Goal: Task Accomplishment & Management: Manage account settings

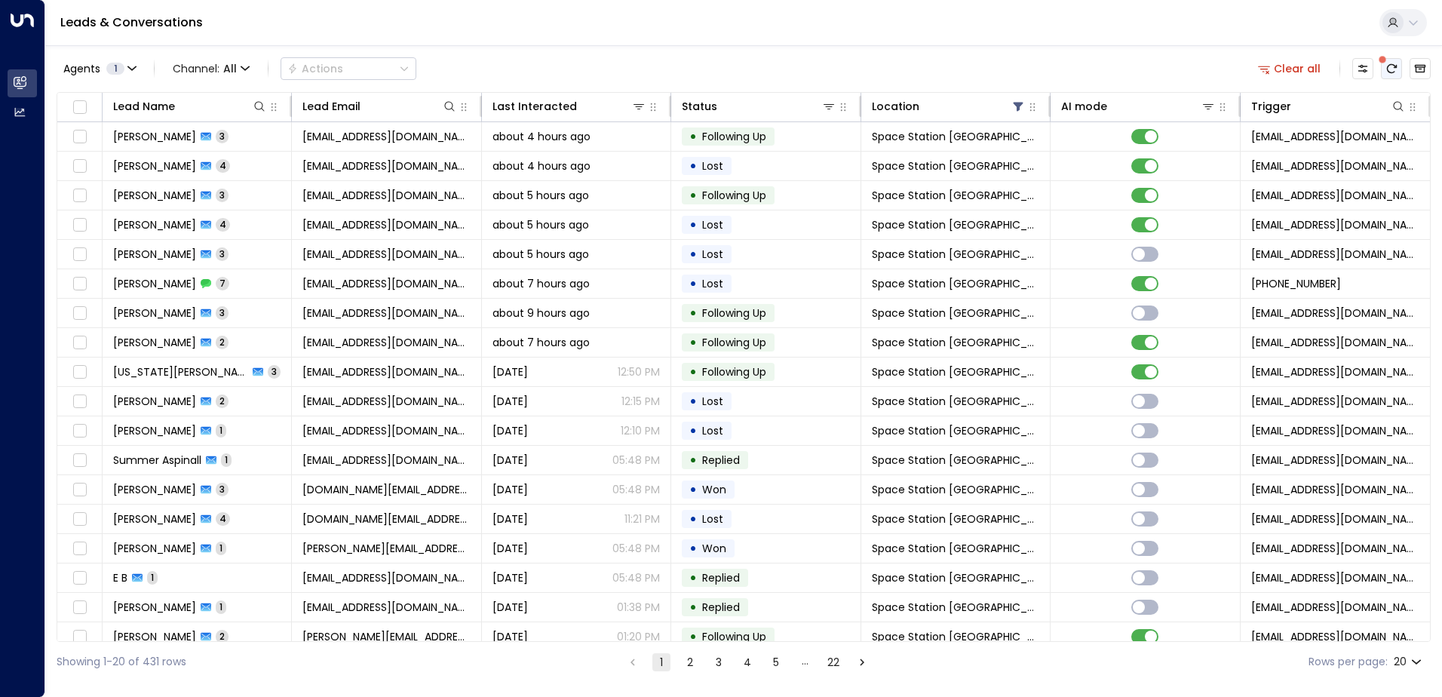
click at [1387, 73] on icon "There are new threads available. Refresh the grid to view the latest updates." at bounding box center [1392, 69] width 12 height 12
click at [258, 106] on icon at bounding box center [259, 106] width 12 height 12
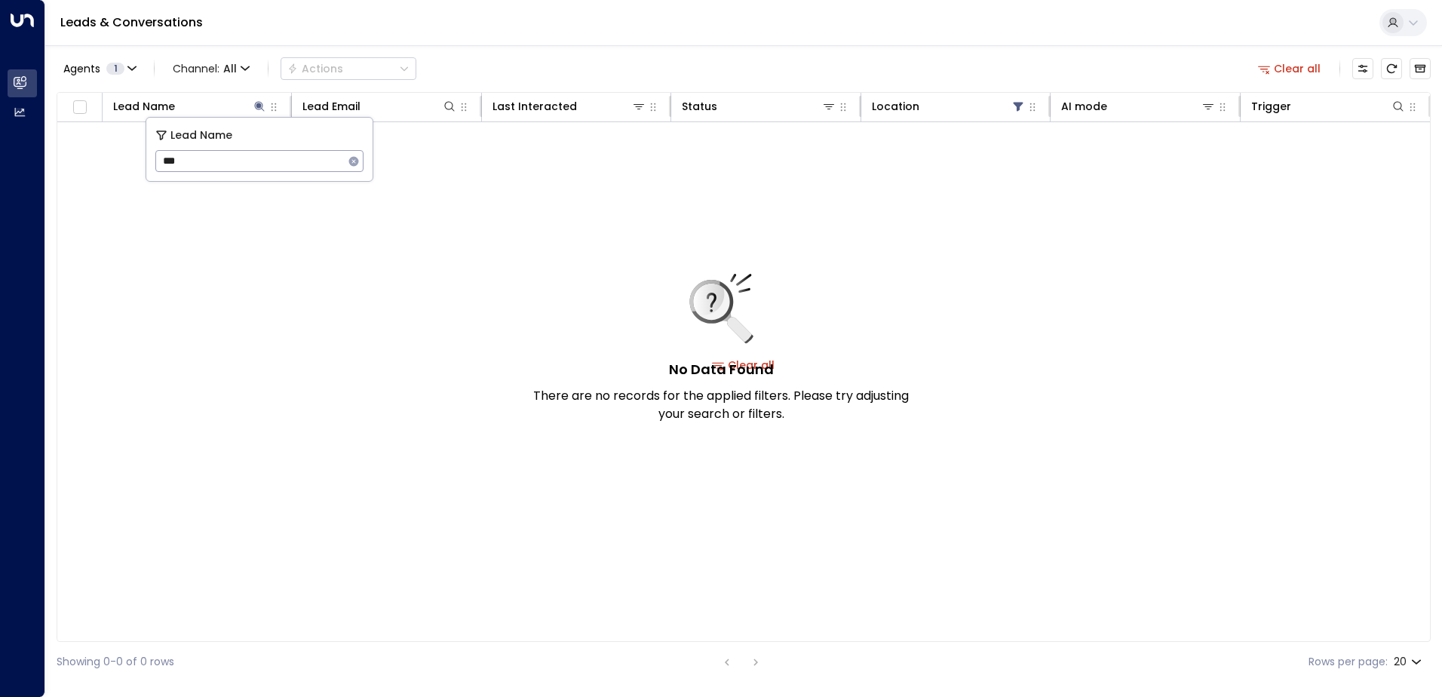
type input "***"
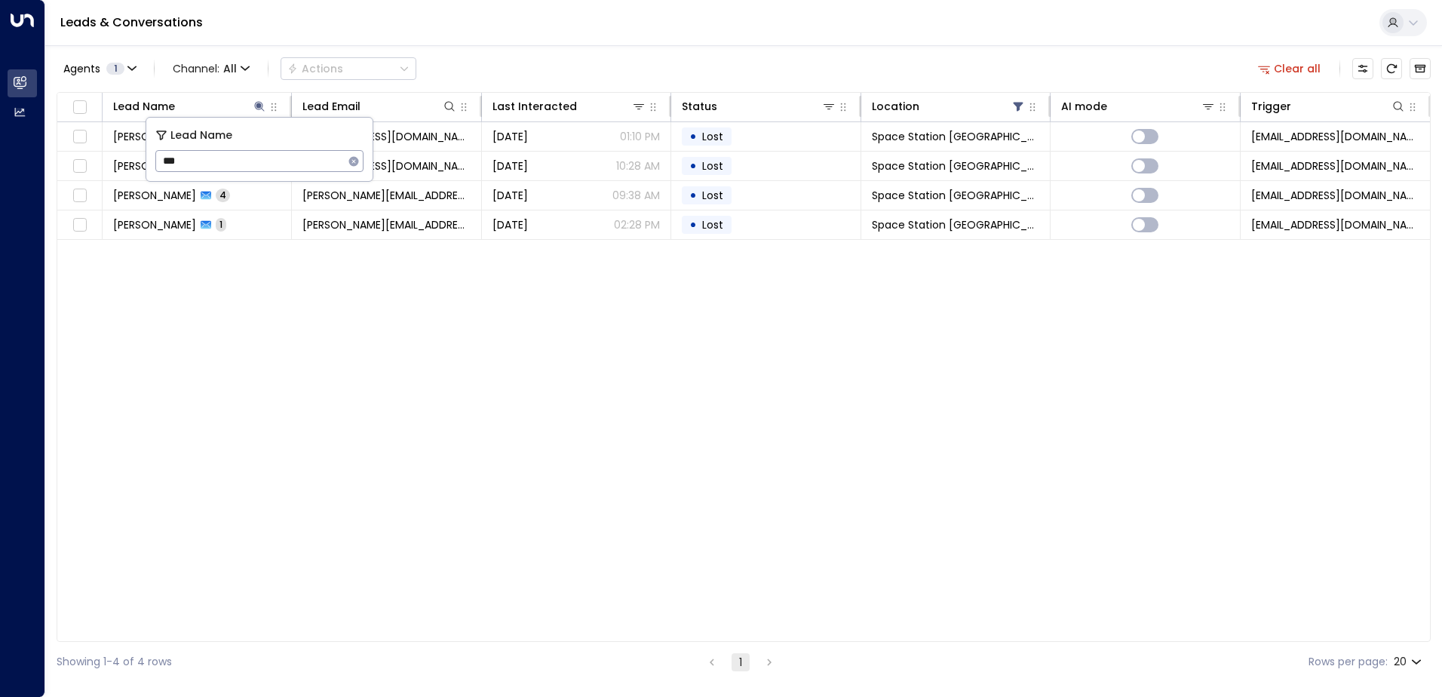
click at [280, 333] on div "Lead Name Lead Email Last Interacted Status Location AI mode Trigger [PERSON_NA…" at bounding box center [744, 367] width 1374 height 550
click at [263, 102] on icon at bounding box center [259, 106] width 12 height 12
drag, startPoint x: 263, startPoint y: 100, endPoint x: 257, endPoint y: 109, distance: 10.3
click at [258, 109] on button at bounding box center [259, 106] width 15 height 15
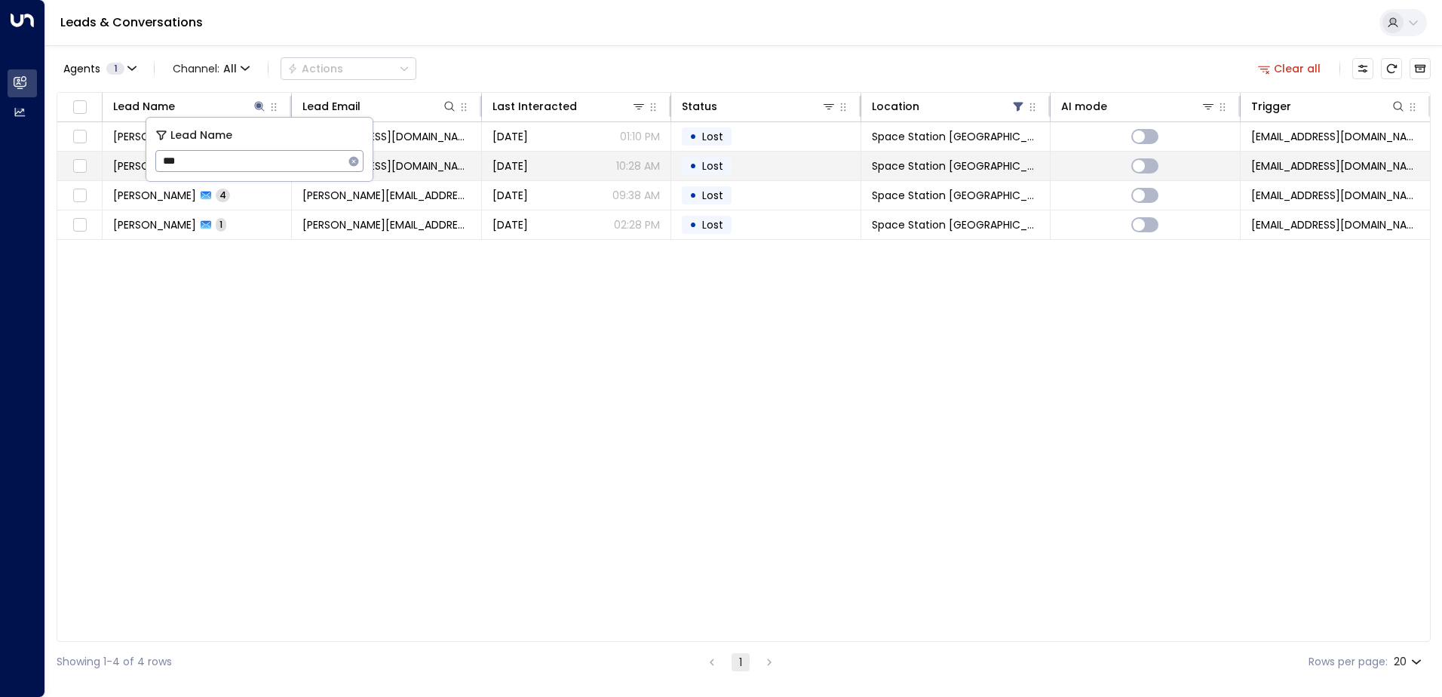
drag, startPoint x: 195, startPoint y: 161, endPoint x: 135, endPoint y: 161, distance: 60.4
click at [135, 161] on body "Overview Leads & Conversations Leads & Conversations Analytics Analytics Leads …" at bounding box center [721, 341] width 1442 height 682
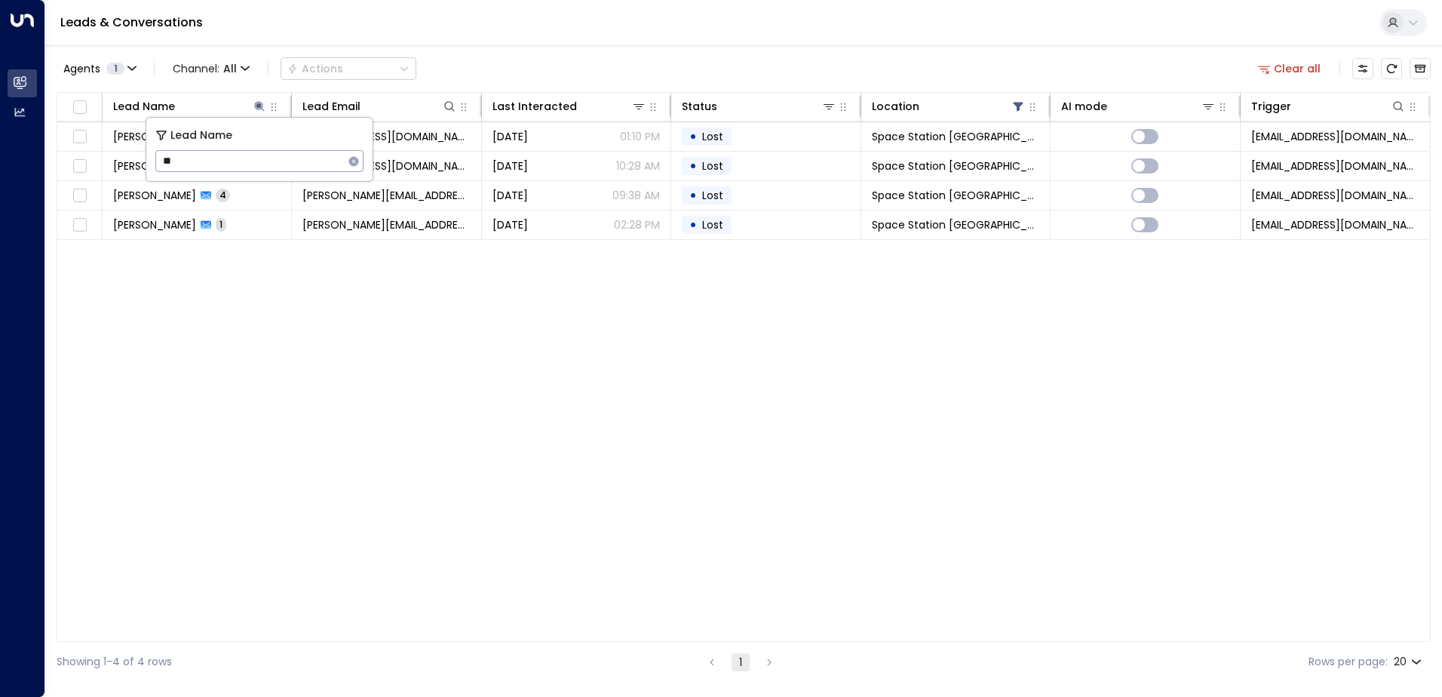
type input "*"
type input "*********"
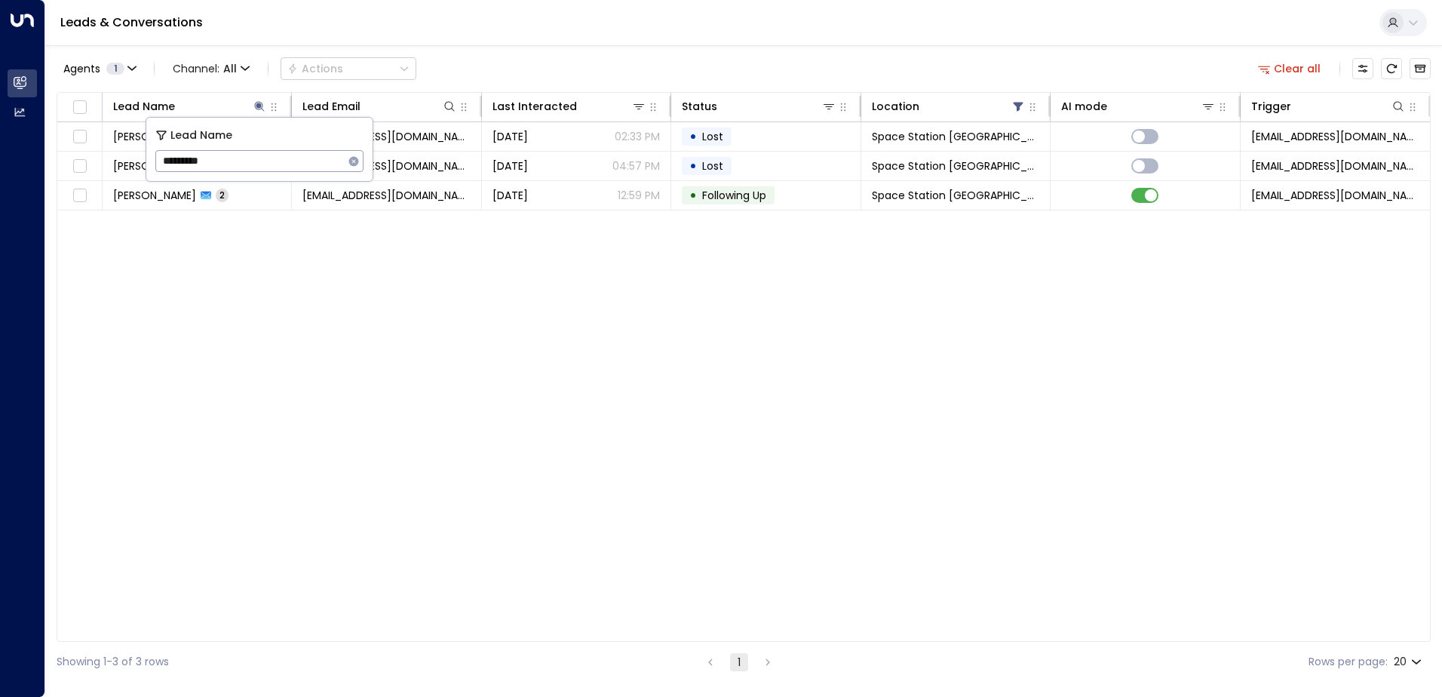
click at [251, 238] on div "Lead Name Lead Email Last Interacted Status Location AI mode Trigger [PERSON_NA…" at bounding box center [744, 367] width 1374 height 550
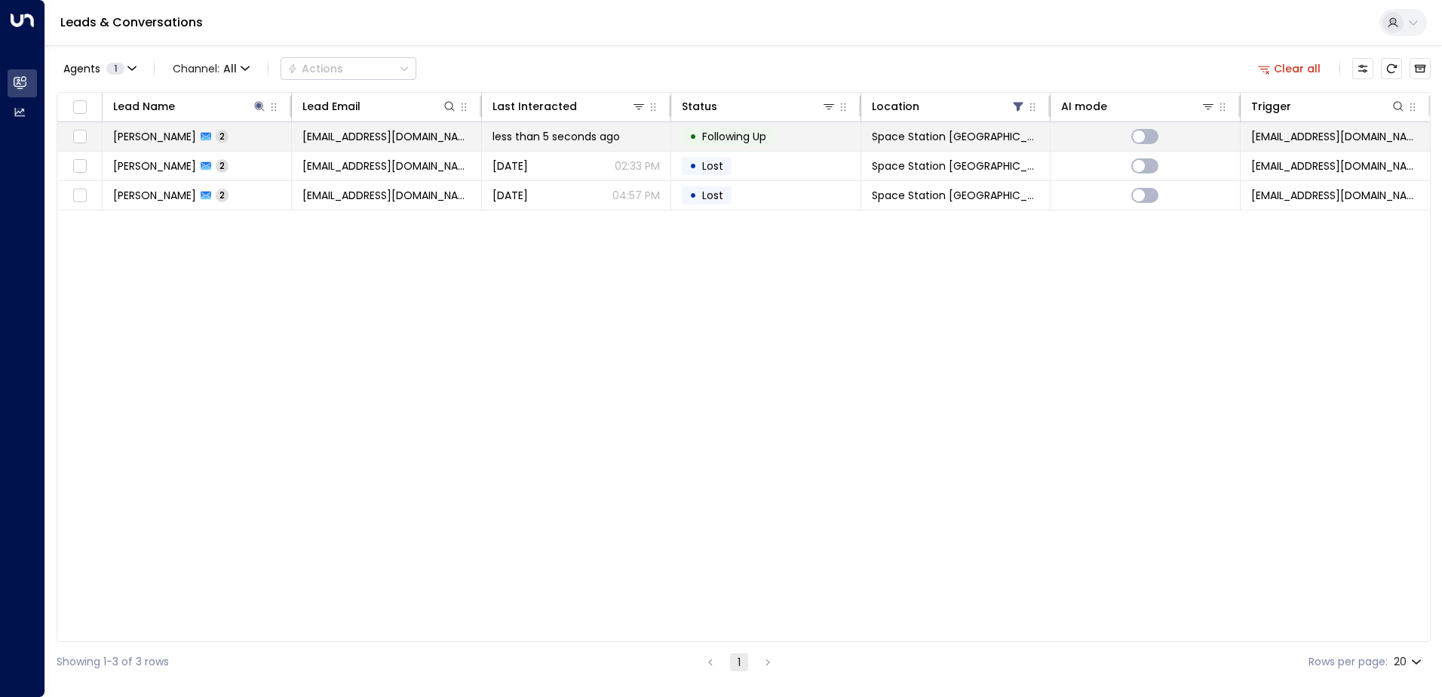
click at [207, 145] on td "[PERSON_NAME] 2" at bounding box center [197, 136] width 189 height 29
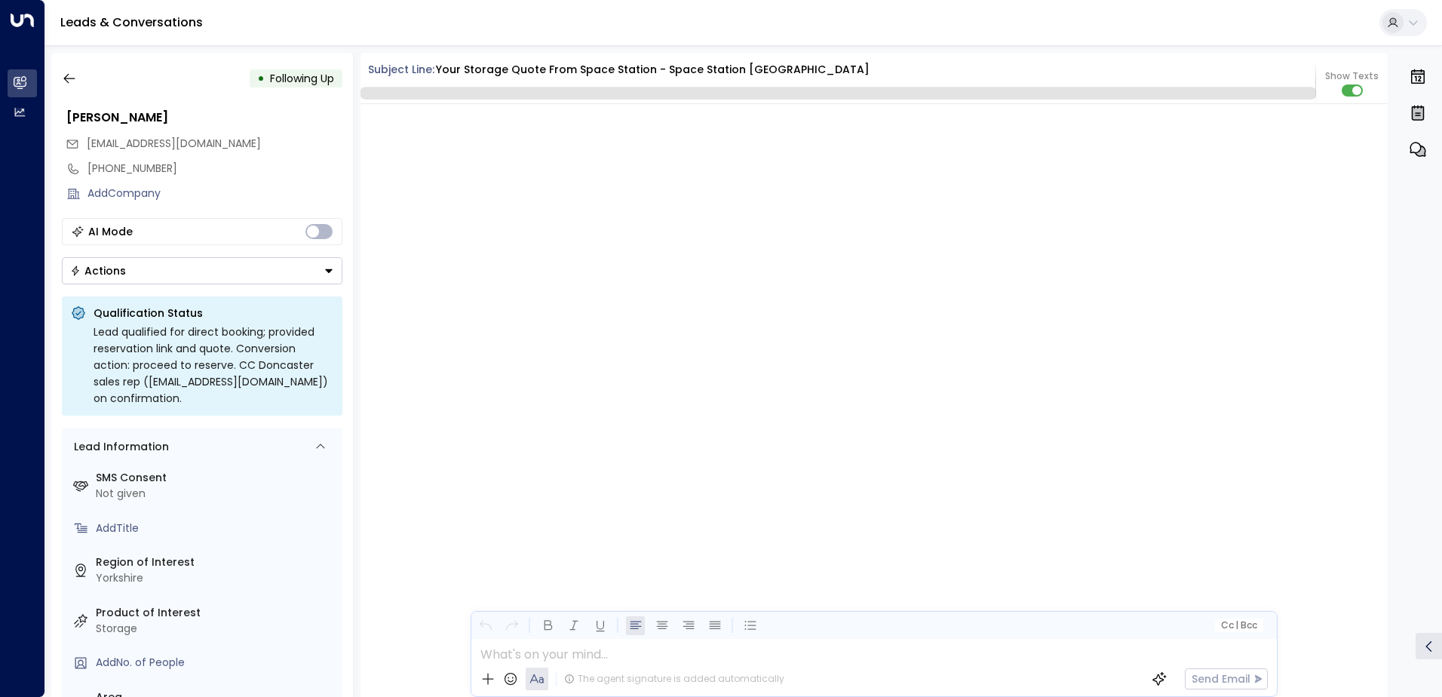
scroll to position [1593, 0]
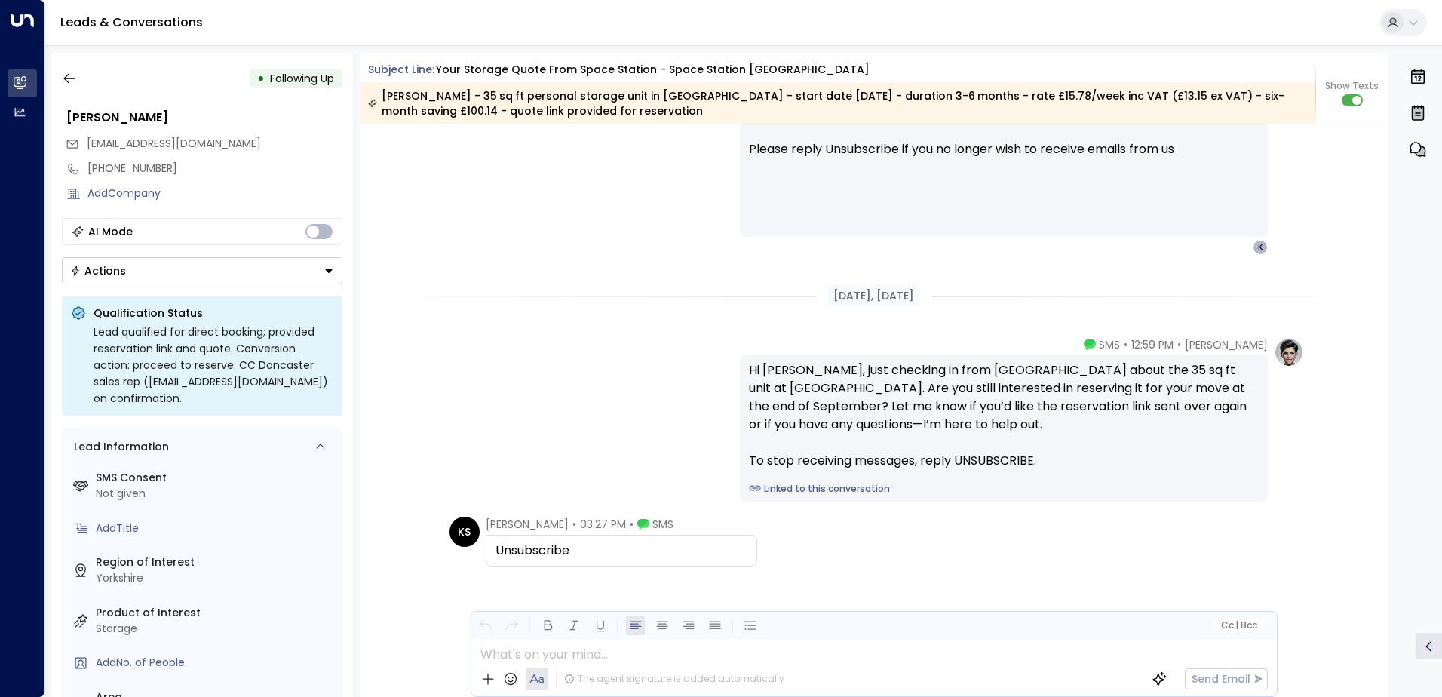
click at [332, 275] on icon "Button group with a nested menu" at bounding box center [329, 271] width 11 height 11
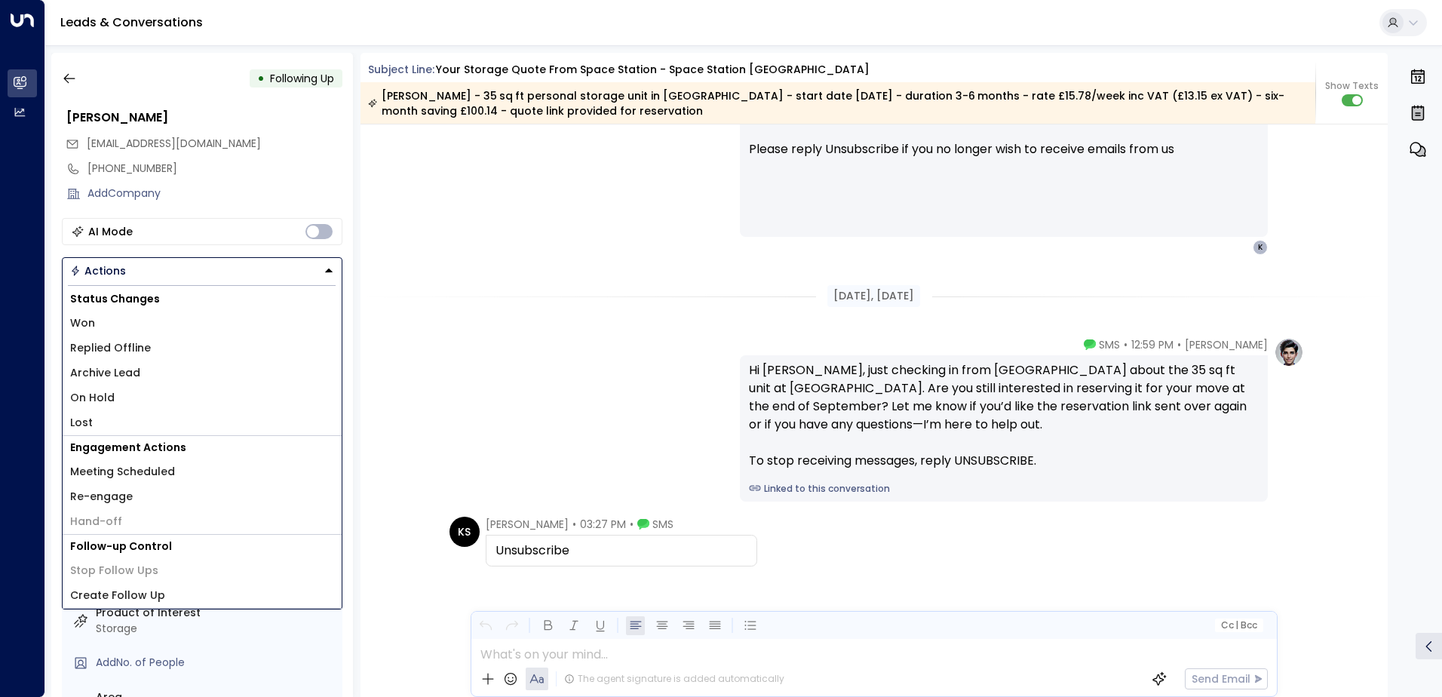
click at [97, 425] on li "Lost" at bounding box center [202, 422] width 279 height 25
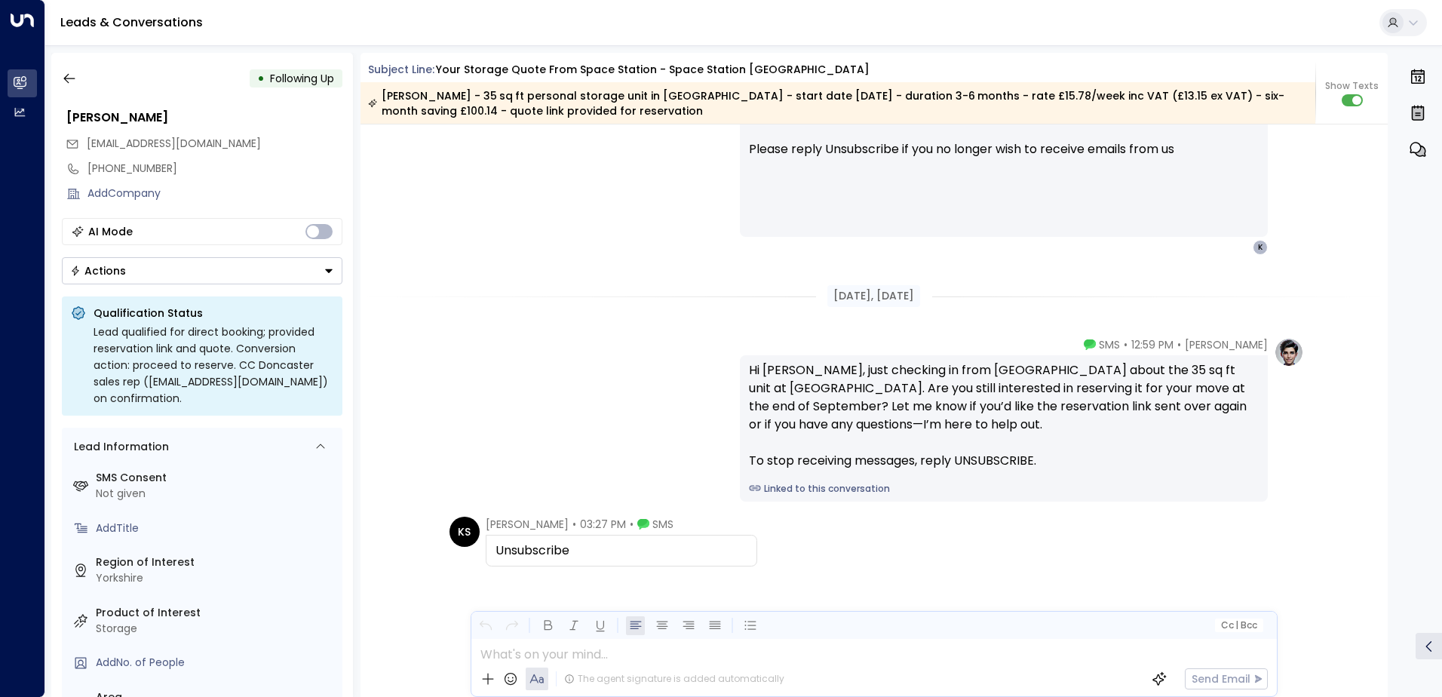
click at [503, 315] on div "[DATE], [DATE]" at bounding box center [875, 296] width 1028 height 52
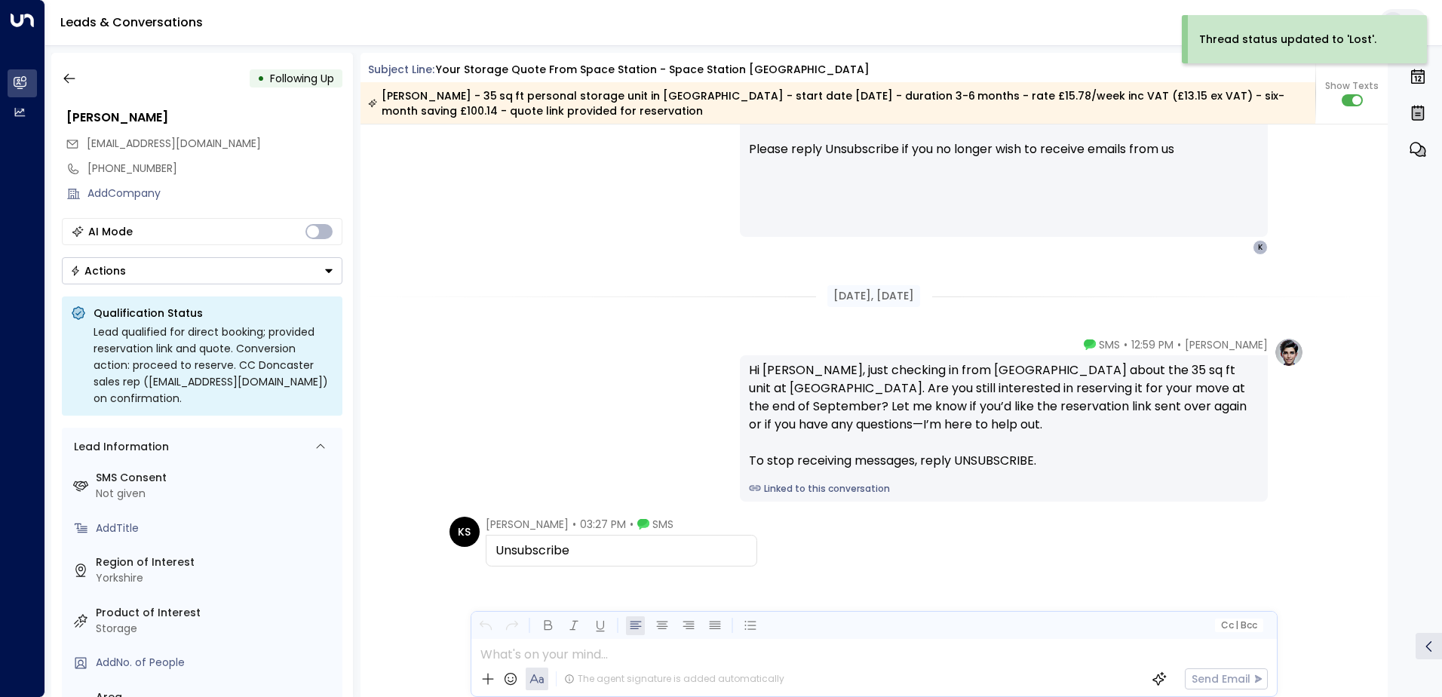
click at [84, 78] on div "• Following Up" at bounding box center [202, 78] width 281 height 27
click at [63, 68] on button "button" at bounding box center [69, 78] width 27 height 27
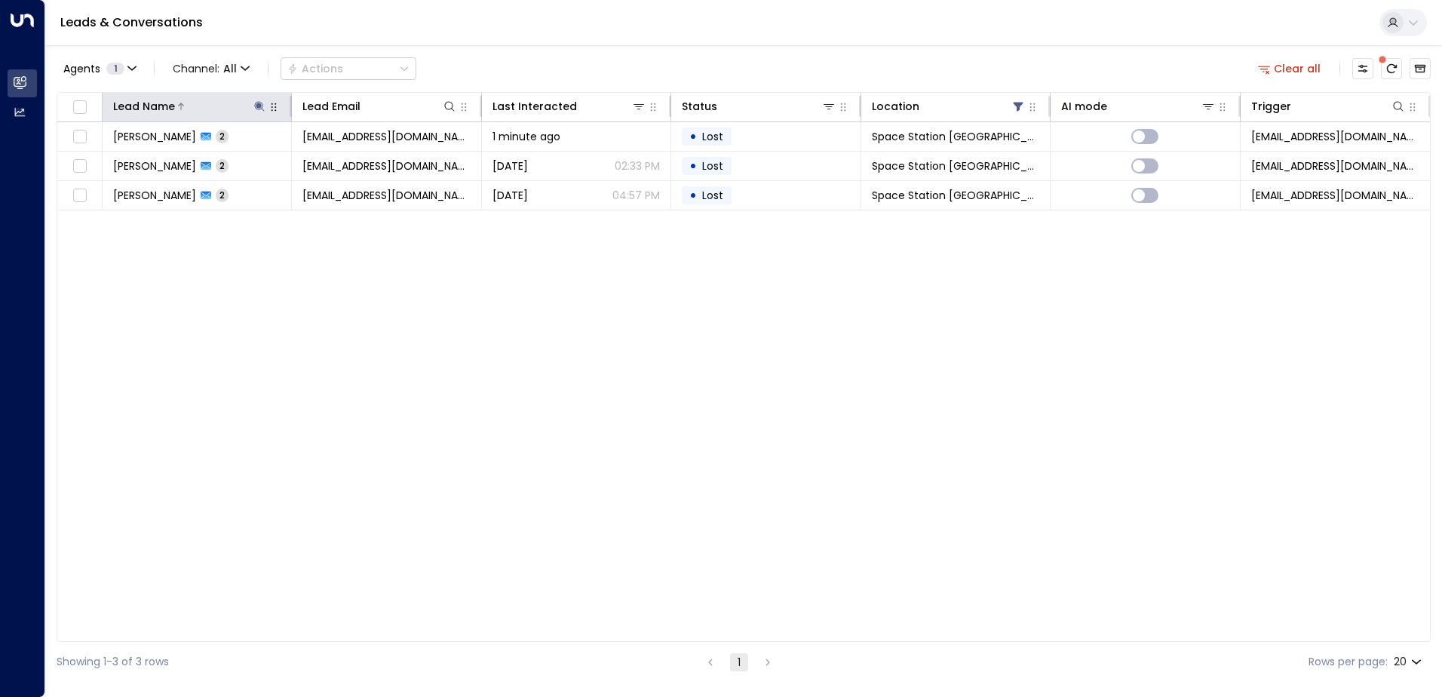
click at [262, 106] on icon at bounding box center [259, 106] width 12 height 12
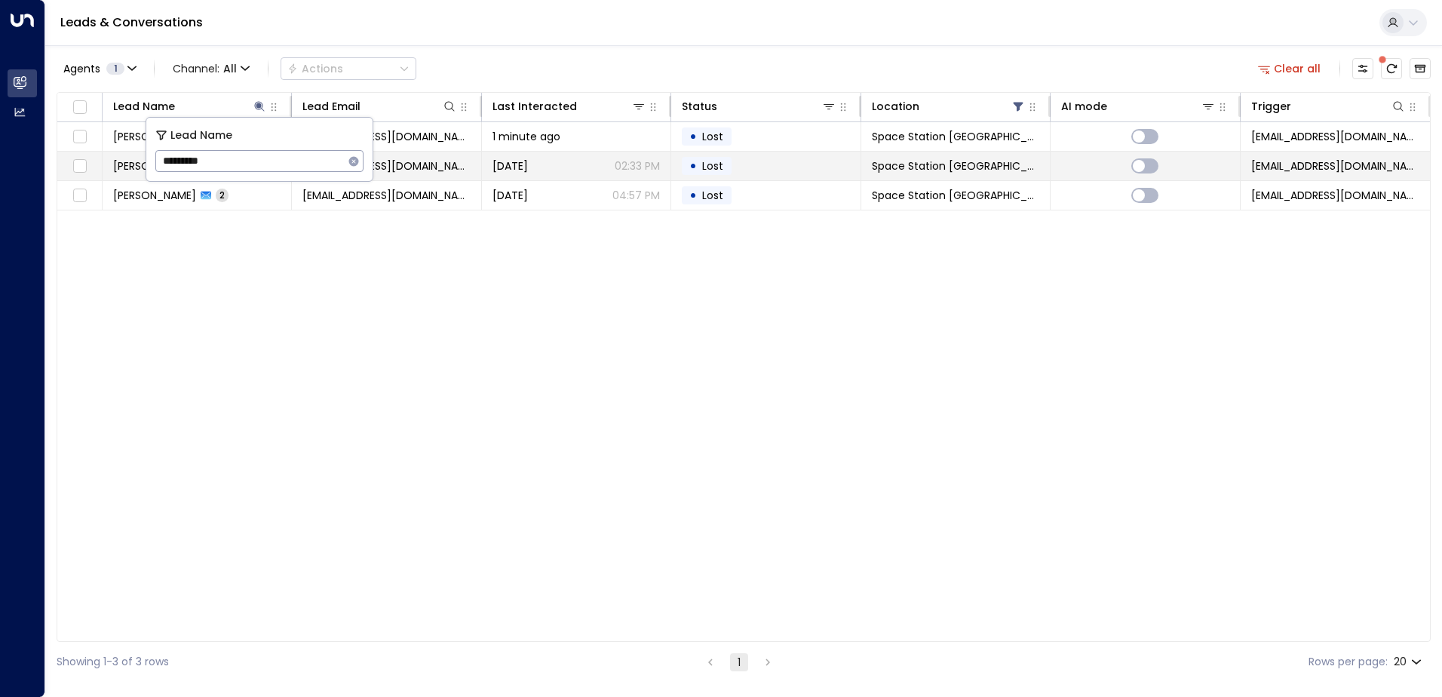
drag, startPoint x: 195, startPoint y: 167, endPoint x: 140, endPoint y: 164, distance: 55.2
click at [140, 164] on body "Overview Leads & Conversations Leads & Conversations Analytics Analytics Leads …" at bounding box center [721, 341] width 1442 height 682
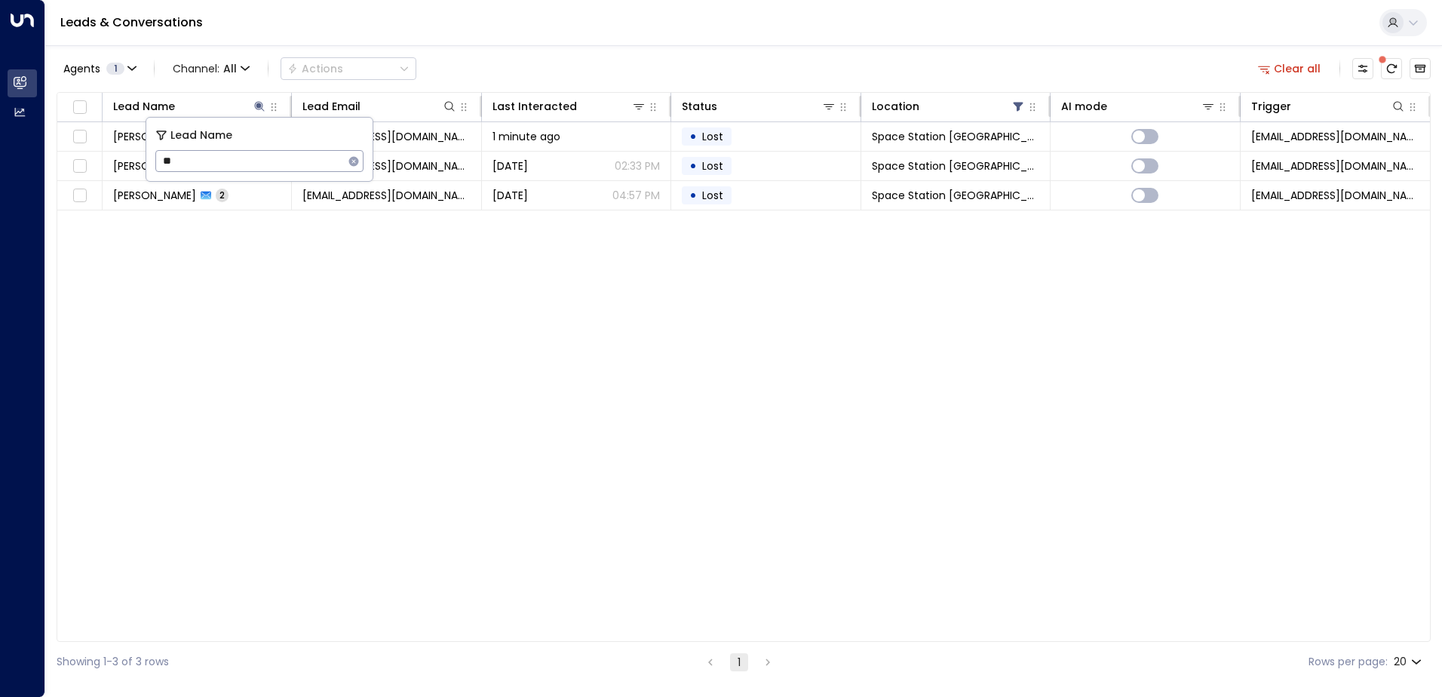
type input "*"
click at [458, 329] on div "Lead Name Lead Email Last Interacted Status Location AI mode Trigger [PERSON_NA…" at bounding box center [744, 367] width 1374 height 550
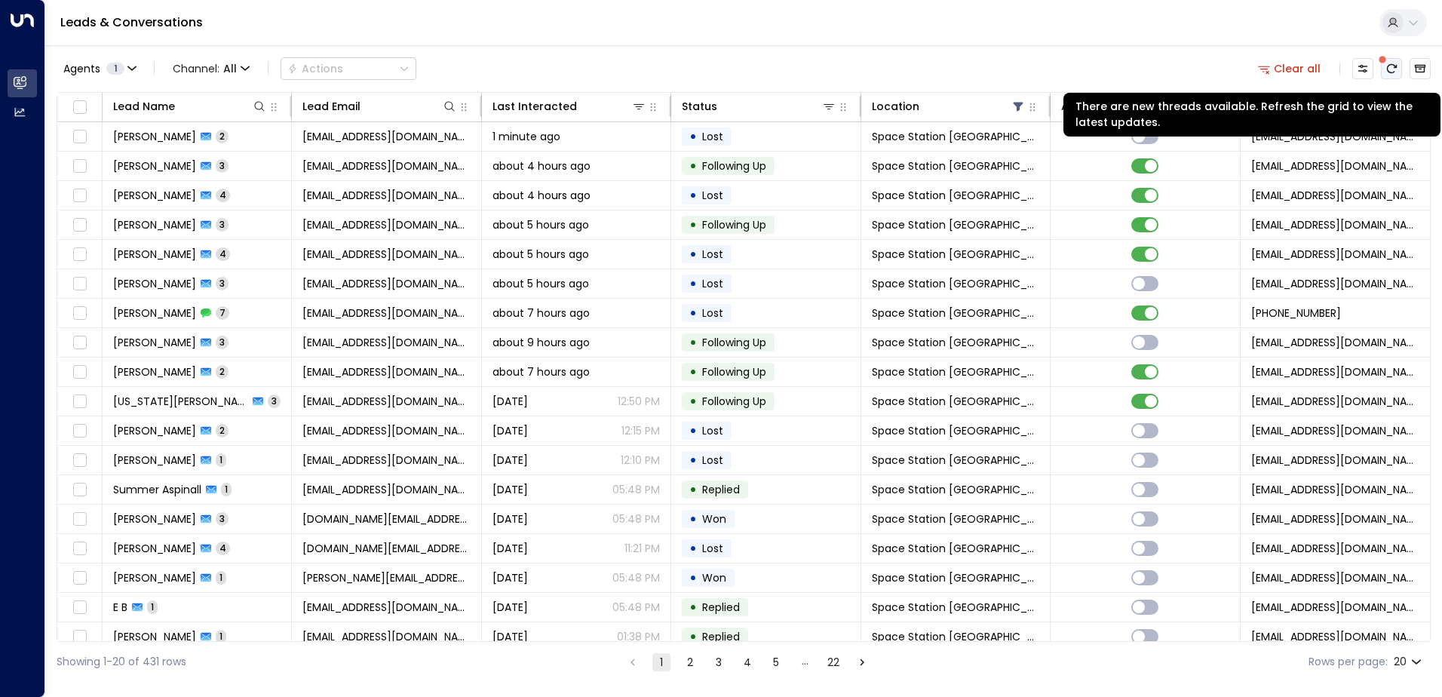
click at [1387, 72] on button "There are new threads available. Refresh the grid to view the latest updates." at bounding box center [1391, 68] width 21 height 21
